Goal: Information Seeking & Learning: Compare options

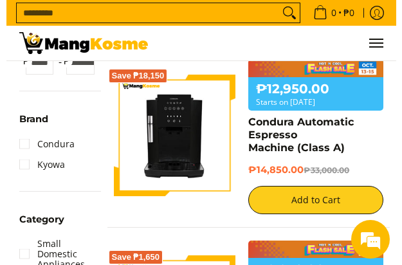
scroll to position [322, 0]
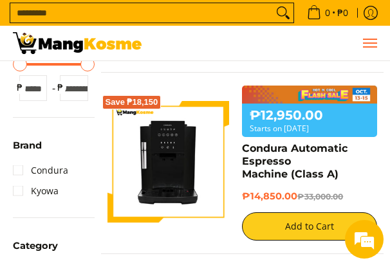
click at [311, 43] on span "Menu" at bounding box center [369, 43] width 15 height 0
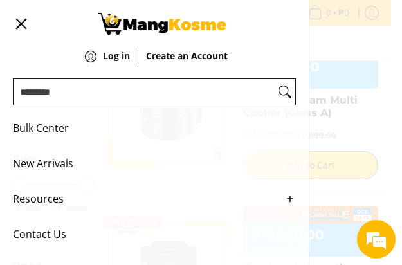
scroll to position [0, 0]
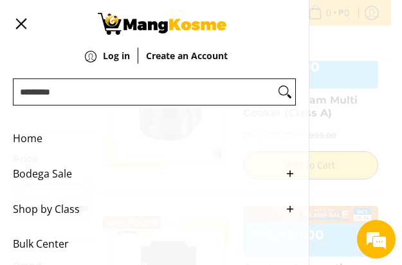
click at [270, 179] on link "Bodega Sale" at bounding box center [154, 173] width 283 height 35
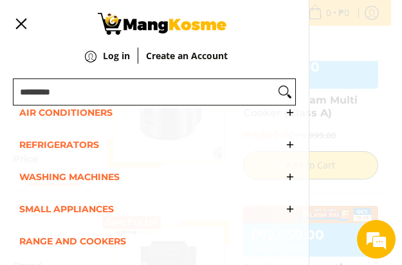
scroll to position [96, 0]
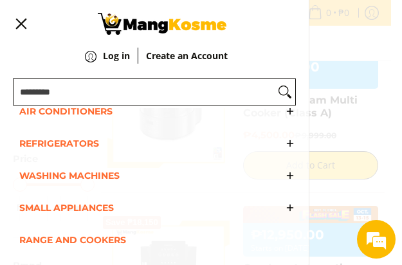
click at [94, 140] on span "Refrigerators" at bounding box center [147, 143] width 257 height 32
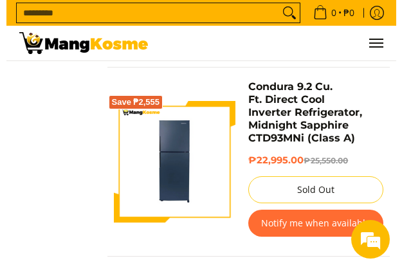
scroll to position [3548, 0]
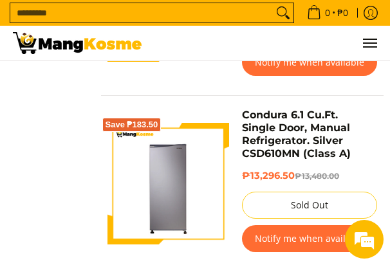
click at [378, 43] on div "0 Log in" at bounding box center [194, 43] width 377 height 35
click at [376, 43] on span "Menu" at bounding box center [369, 43] width 15 height 0
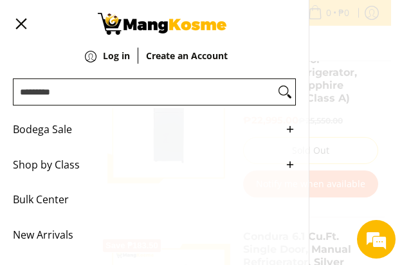
scroll to position [0, 0]
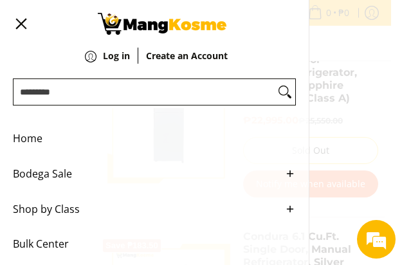
click at [75, 174] on span "Bodega Sale" at bounding box center [145, 173] width 264 height 35
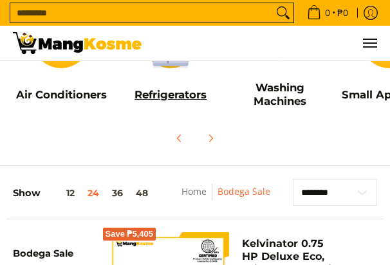
scroll to position [161, 0]
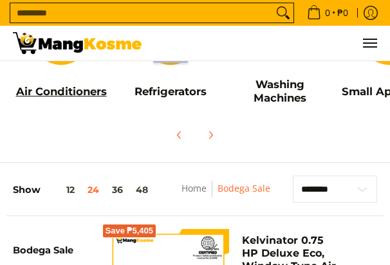
click at [82, 85] on h5 "Air Conditioners" at bounding box center [61, 92] width 96 height 14
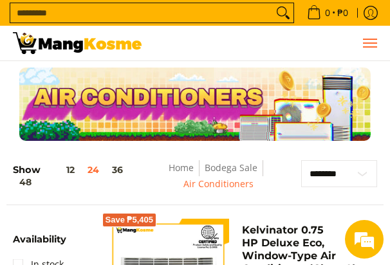
drag, startPoint x: 370, startPoint y: 42, endPoint x: 322, endPoint y: 55, distance: 49.5
click at [370, 43] on span "Menu" at bounding box center [369, 43] width 15 height 0
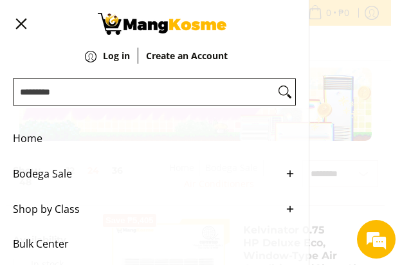
click at [125, 167] on link "Bodega Sale" at bounding box center [154, 173] width 283 height 35
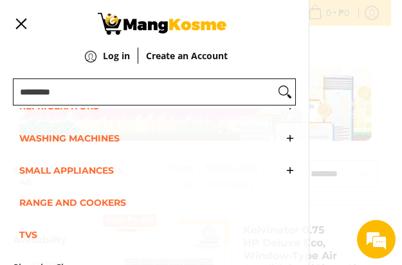
scroll to position [161, 0]
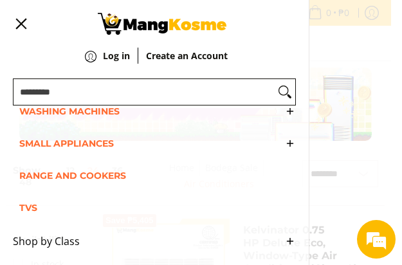
click at [135, 147] on span "Small Appliances" at bounding box center [147, 143] width 257 height 32
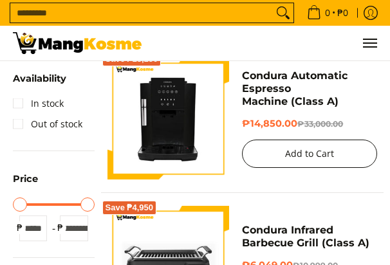
scroll to position [322, 0]
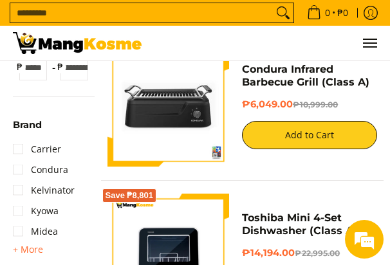
click at [351, 38] on ul "0 Log in Create an Account Search..." at bounding box center [265, 43] width 223 height 35
click at [367, 43] on span "Menu" at bounding box center [369, 43] width 15 height 0
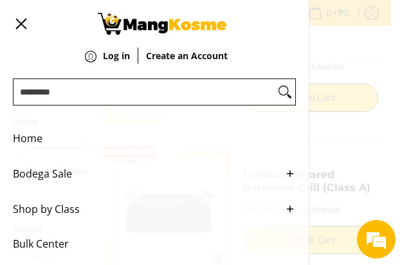
scroll to position [202, 0]
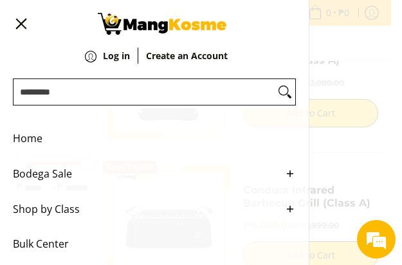
click at [143, 171] on link "Bodega Sale" at bounding box center [154, 173] width 283 height 35
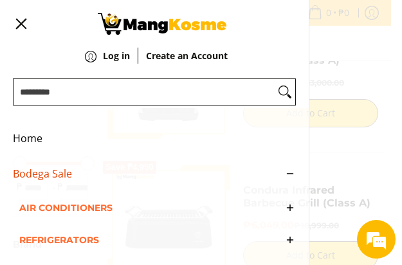
scroll to position [161, 0]
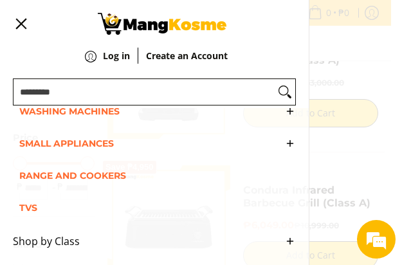
click at [125, 186] on span "Range and Cookers" at bounding box center [147, 176] width 257 height 32
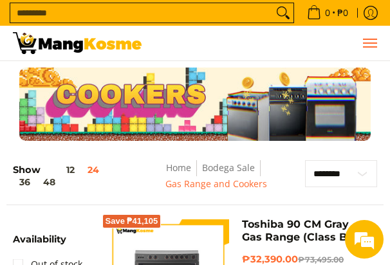
click at [364, 43] on span "Menu" at bounding box center [369, 43] width 15 height 0
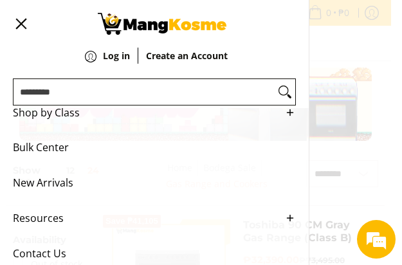
click at [128, 161] on ul "Home Bodega Sale Air Conditioners Split Type Window Type Refrigerators" at bounding box center [154, 186] width 309 height 157
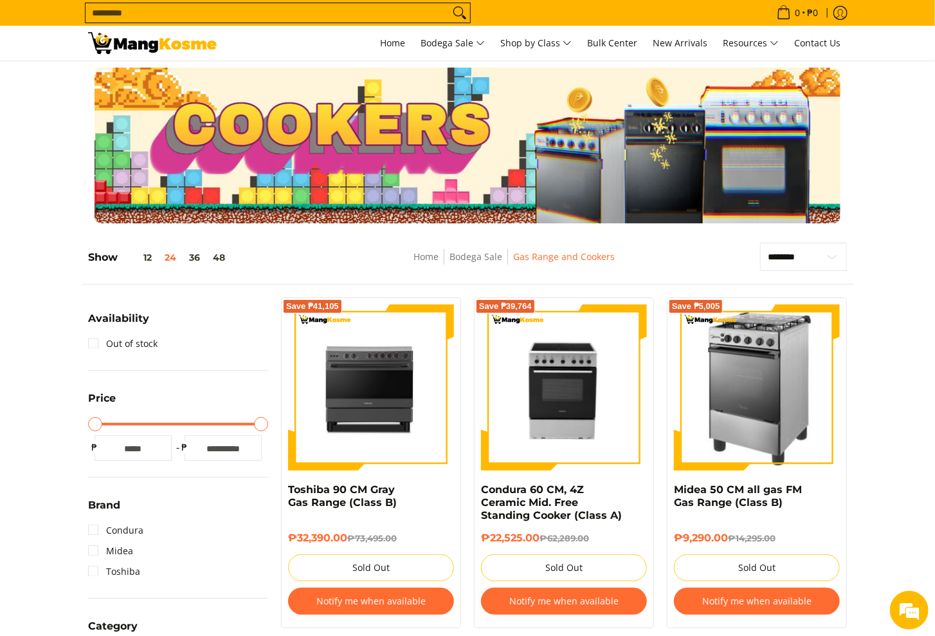
click at [142, 47] on img at bounding box center [152, 43] width 129 height 22
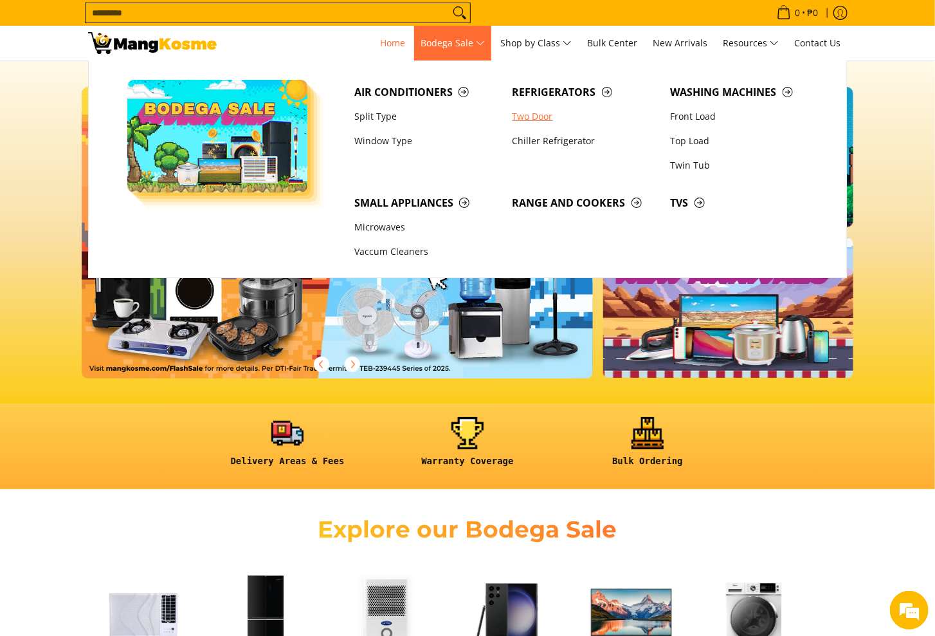
click at [562, 121] on link "Two Door" at bounding box center [585, 116] width 158 height 24
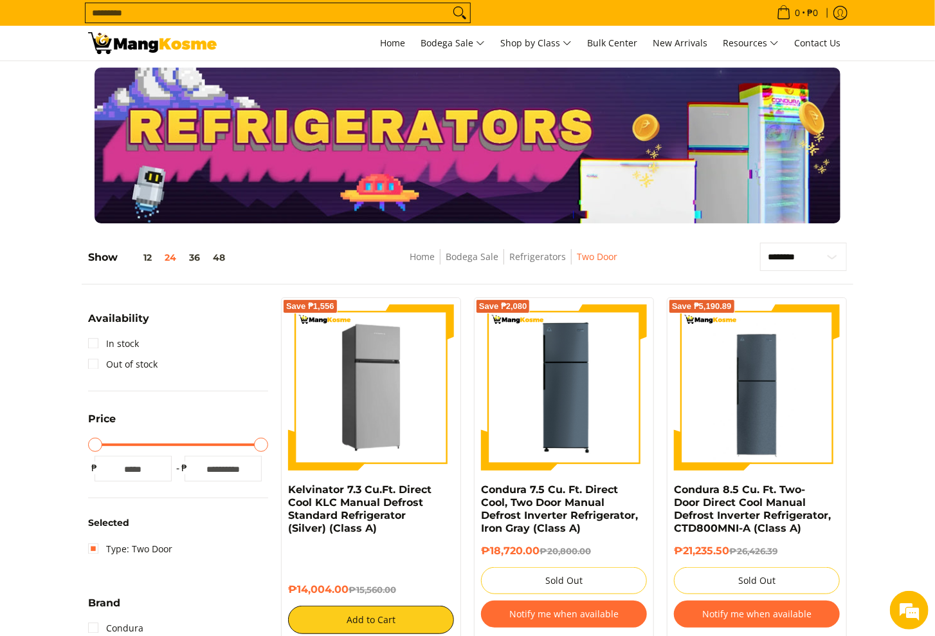
click at [392, 422] on img at bounding box center [371, 387] width 166 height 166
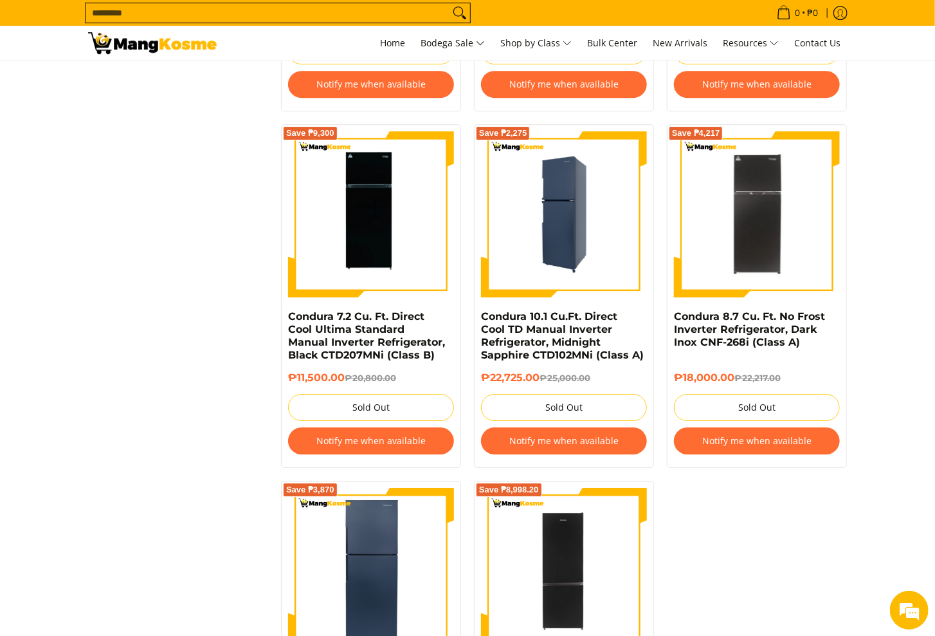
scroll to position [2315, 0]
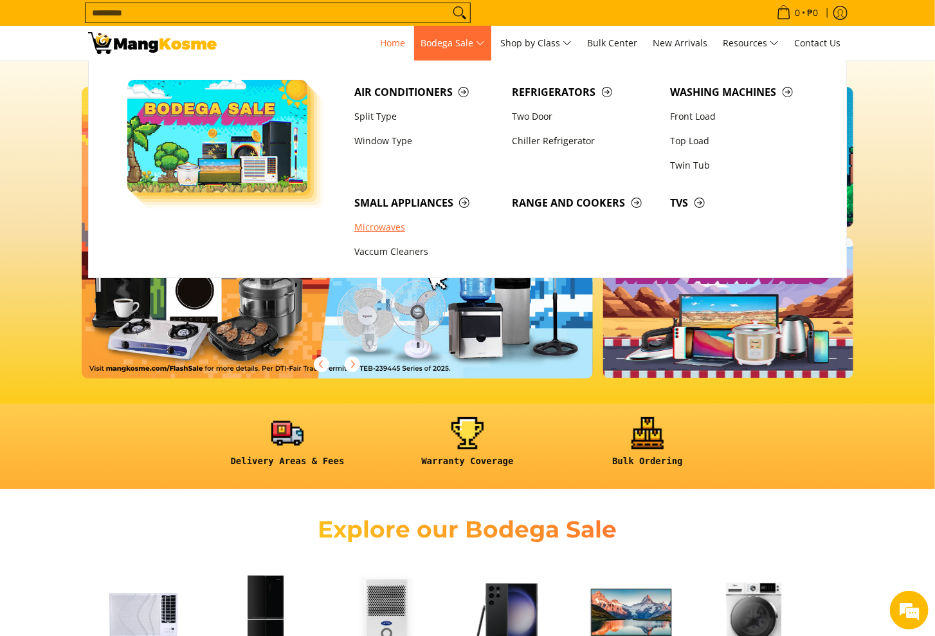
scroll to position [0, 201]
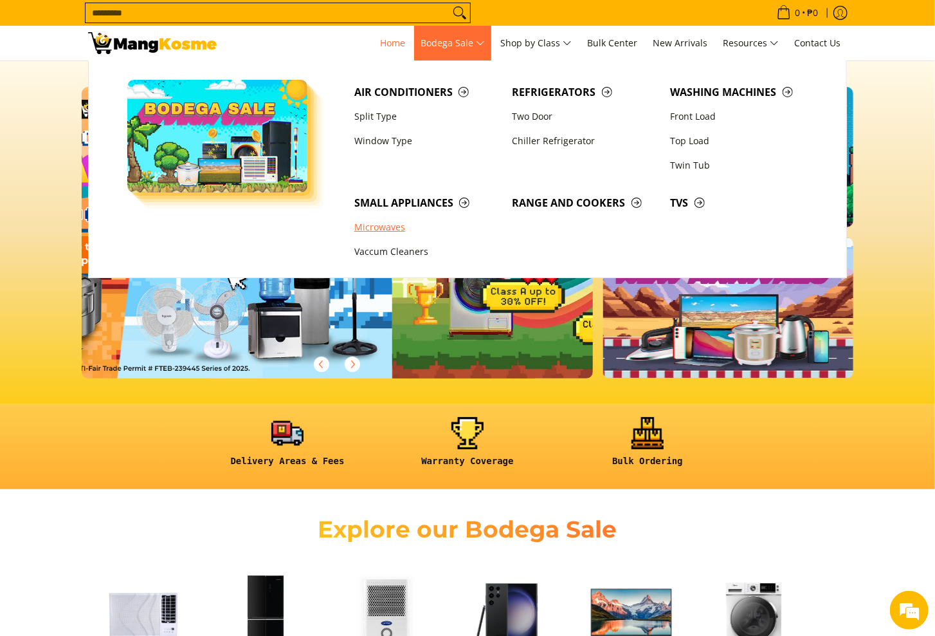
click at [396, 220] on link "Microwaves" at bounding box center [427, 228] width 158 height 24
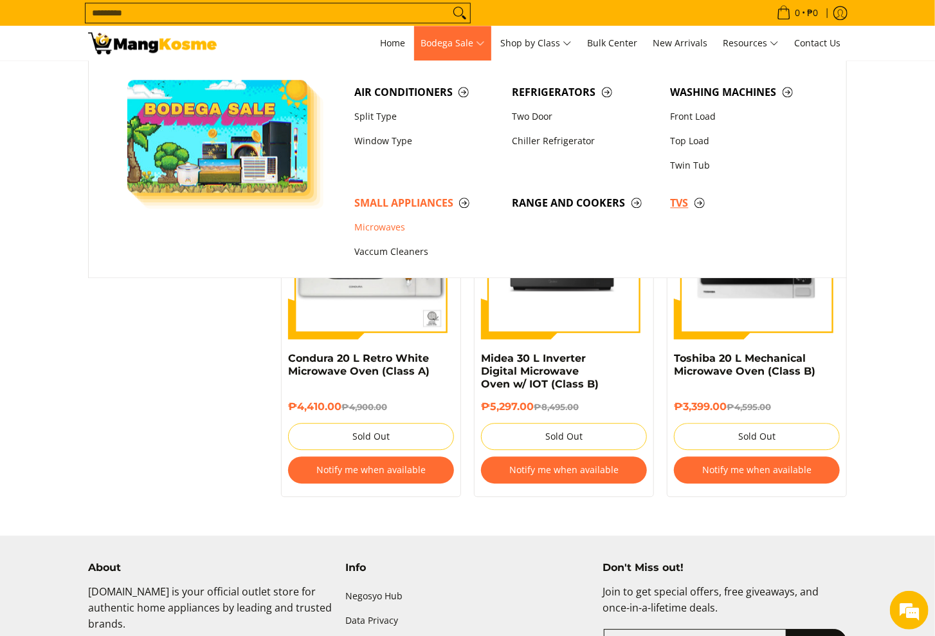
click at [697, 206] on span "TVs" at bounding box center [743, 203] width 145 height 16
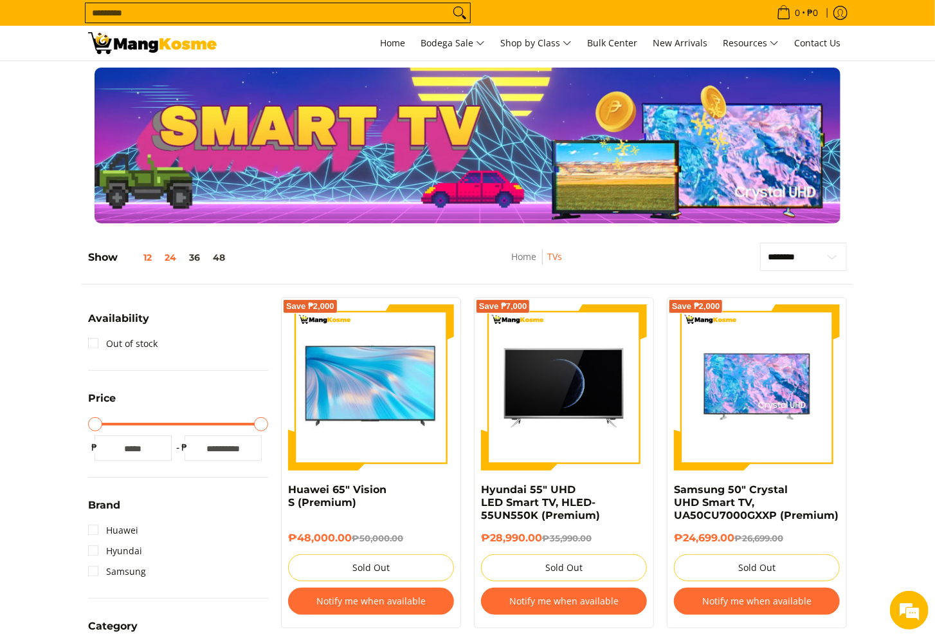
click at [151, 257] on button "12" at bounding box center [138, 257] width 41 height 10
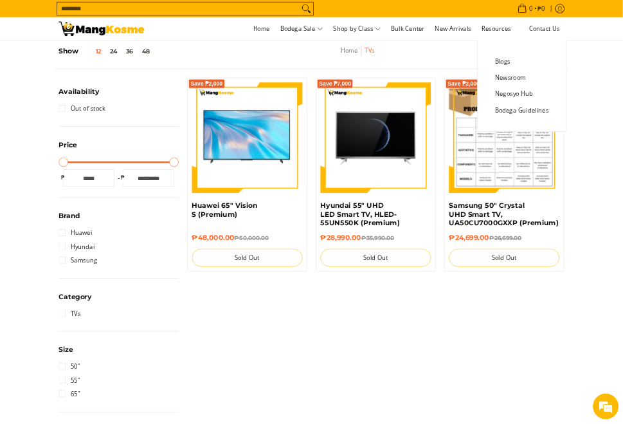
scroll to position [180, 0]
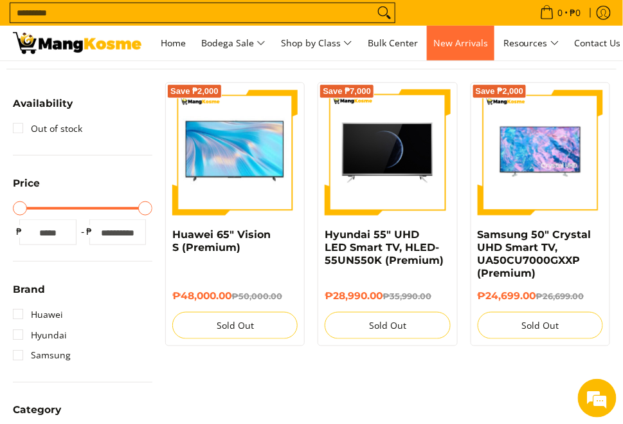
click at [488, 41] on span "New Arrivals" at bounding box center [461, 43] width 55 height 12
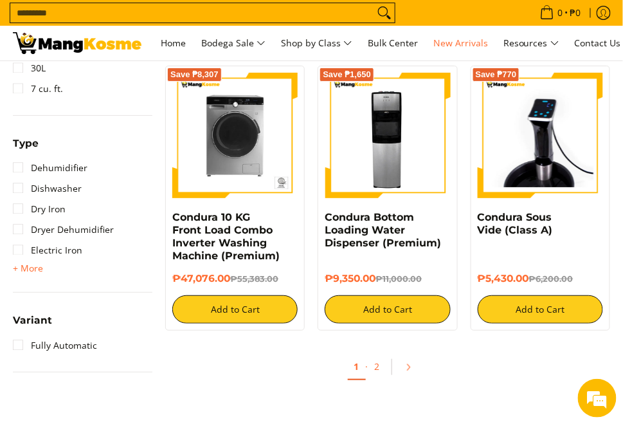
scroll to position [1287, 0]
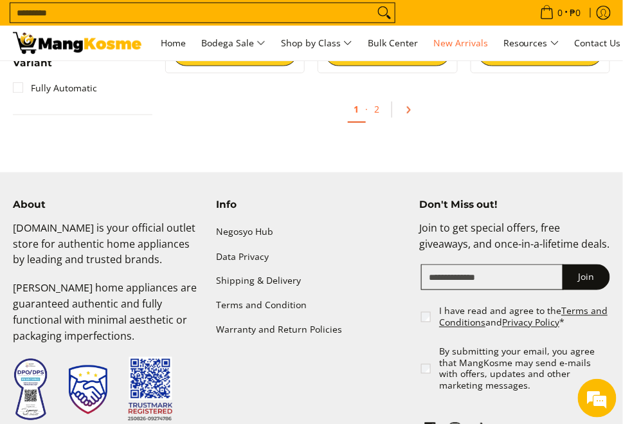
click at [405, 113] on icon "Pagination" at bounding box center [408, 110] width 9 height 9
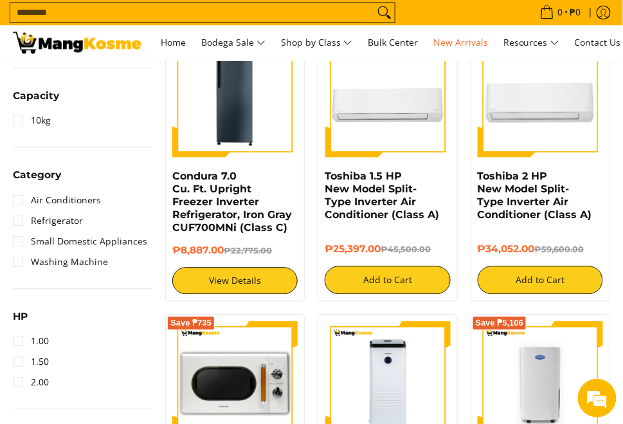
scroll to position [257, 0]
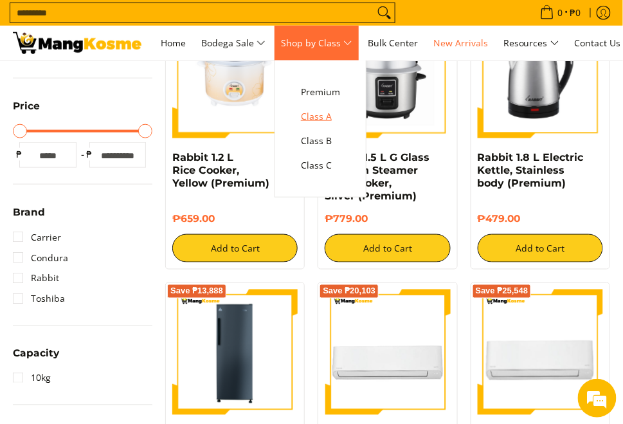
click at [340, 114] on span "Class A" at bounding box center [320, 117] width 39 height 16
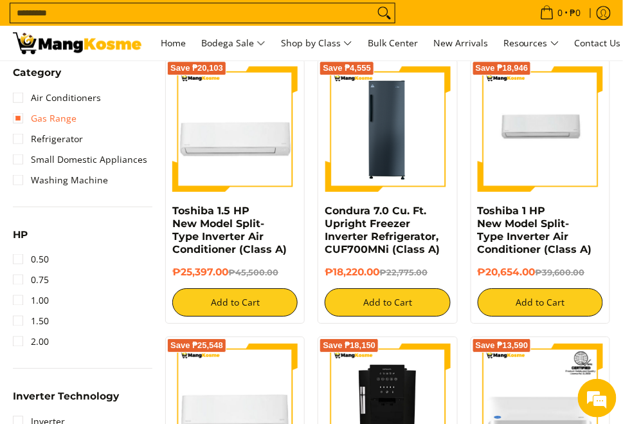
scroll to position [515, 0]
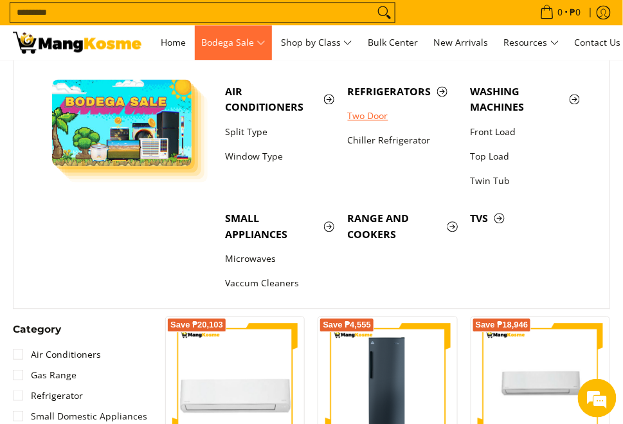
click at [365, 114] on link "Two Door" at bounding box center [403, 116] width 123 height 24
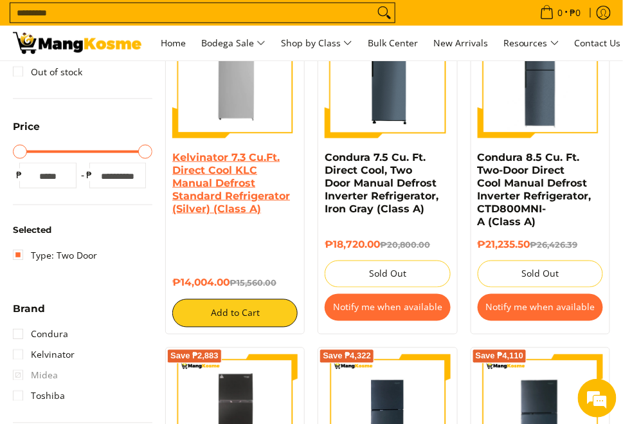
click at [242, 188] on link "Kelvinator 7.3 Cu.Ft. Direct Cool KLC Manual Defrost Standard Refrigerator (Sil…" at bounding box center [231, 183] width 118 height 64
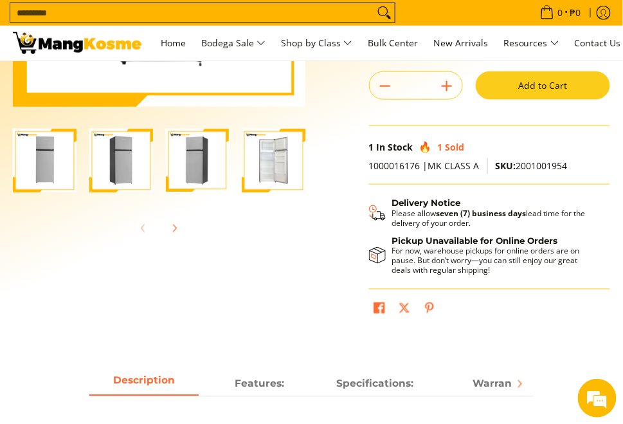
scroll to position [257, 0]
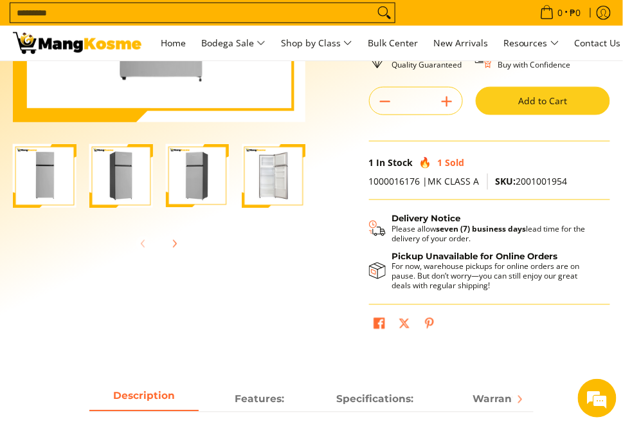
click at [265, 198] on img "Kelvinator 7.3 Cu.Ft. Direct Cool KLC Manual Defrost Standard Refrigerator (Sil…" at bounding box center [274, 176] width 64 height 64
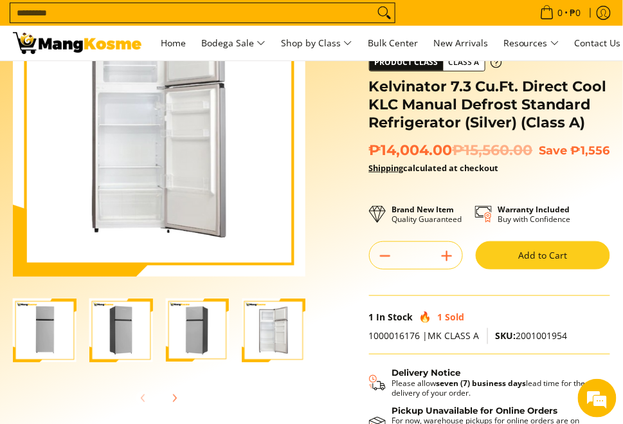
scroll to position [0, 0]
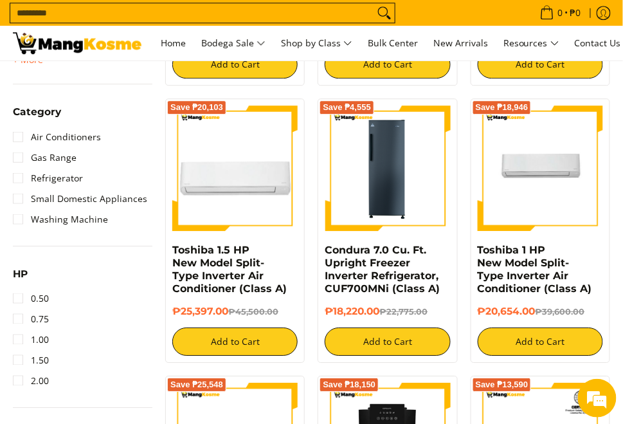
scroll to position [515, 0]
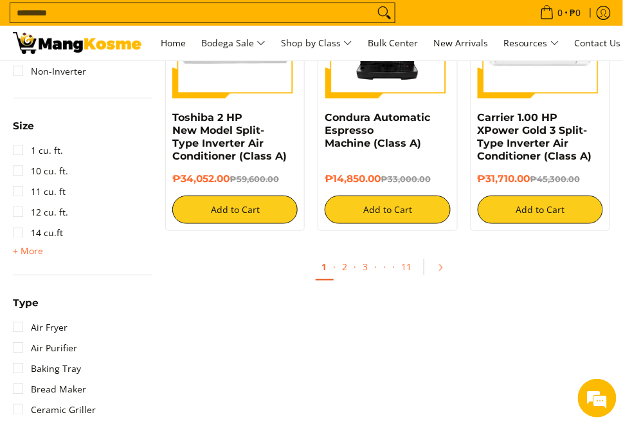
scroll to position [1029, 0]
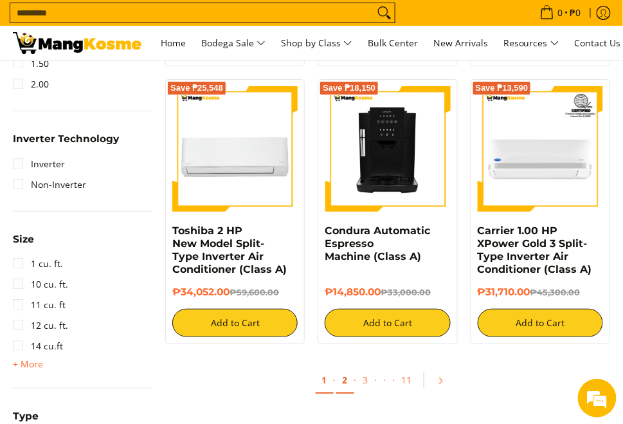
click at [342, 373] on link "2" at bounding box center [345, 380] width 18 height 26
